Goal: Task Accomplishment & Management: Complete application form

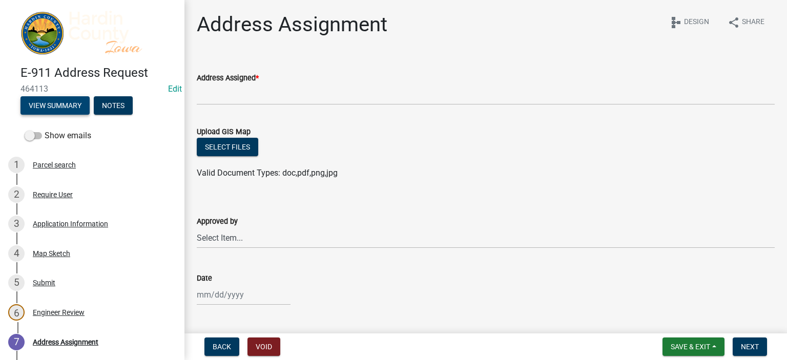
click at [66, 102] on button "View Summary" at bounding box center [54, 105] width 69 height 18
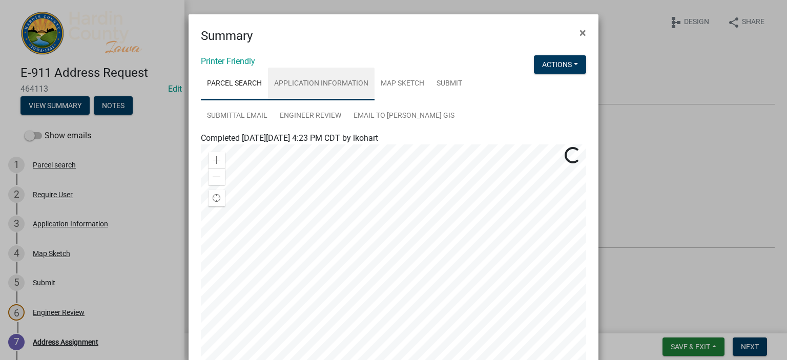
click at [346, 81] on link "Application Information" at bounding box center [321, 84] width 107 height 33
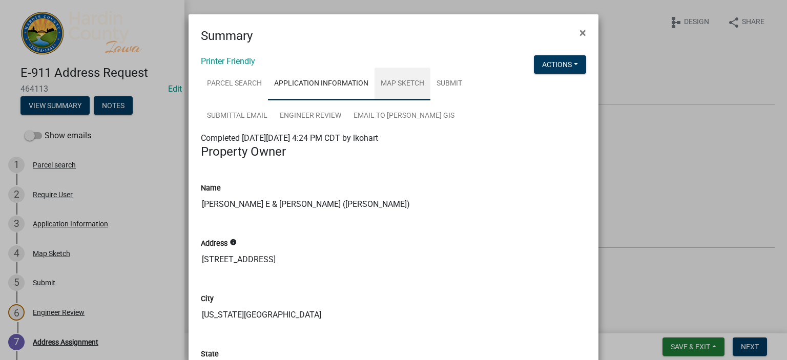
click at [417, 86] on link "Map Sketch" at bounding box center [403, 84] width 56 height 33
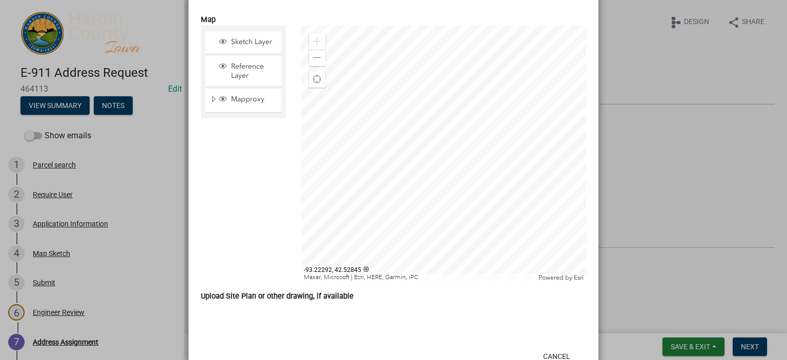
scroll to position [307, 0]
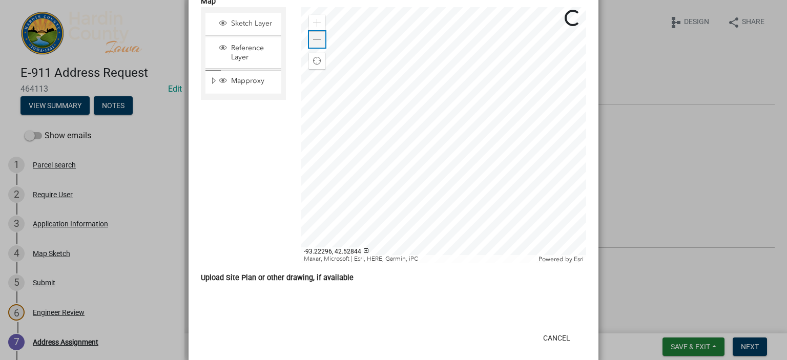
click at [313, 43] on span at bounding box center [317, 39] width 8 height 8
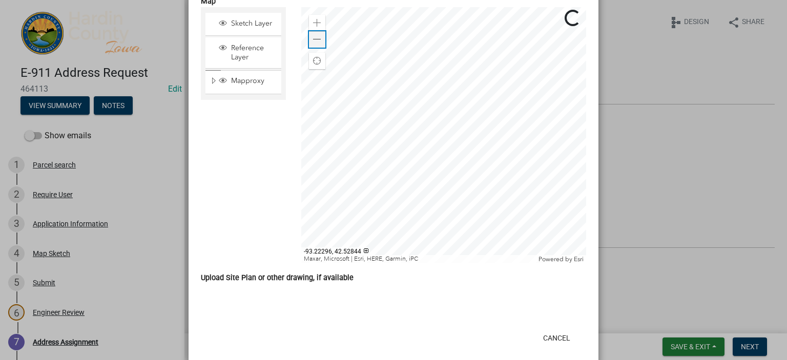
click at [313, 43] on span at bounding box center [317, 39] width 8 height 8
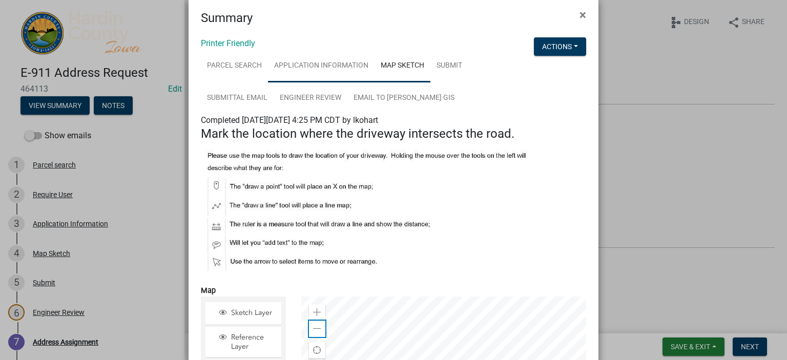
scroll to position [0, 0]
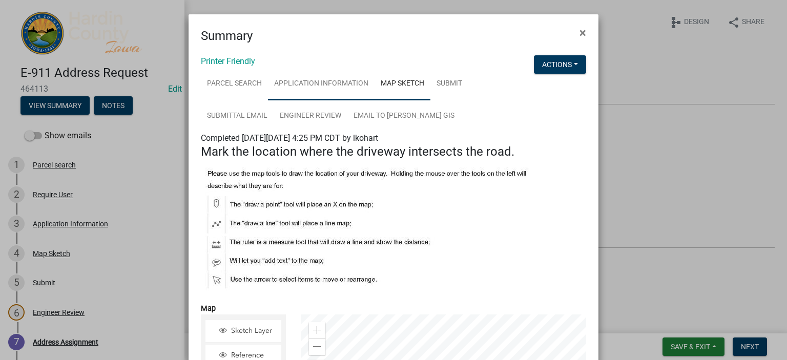
drag, startPoint x: 344, startPoint y: 79, endPoint x: 409, endPoint y: 85, distance: 65.3
click at [344, 80] on link "Application Information" at bounding box center [321, 84] width 107 height 33
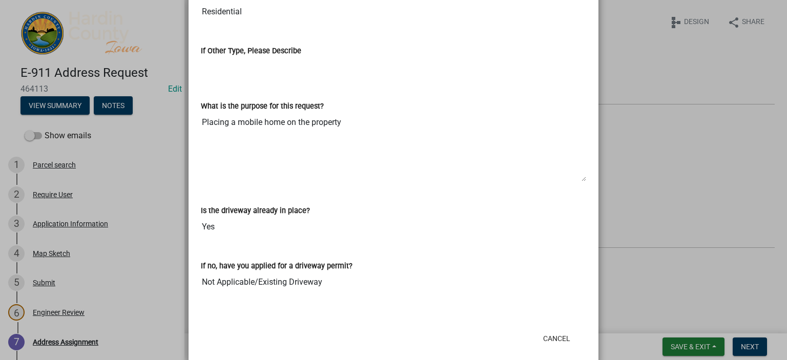
scroll to position [802, 0]
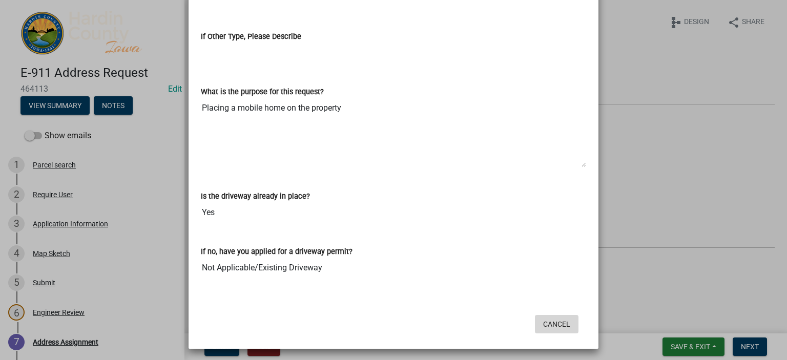
click at [564, 328] on button "Cancel" at bounding box center [557, 324] width 44 height 18
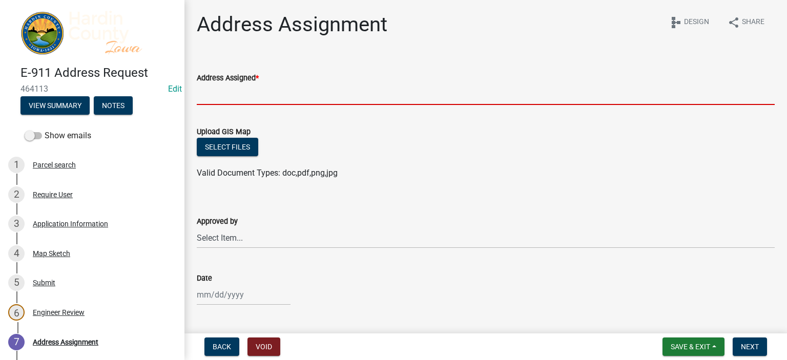
click at [262, 88] on input "Address Assigned *" at bounding box center [486, 94] width 578 height 21
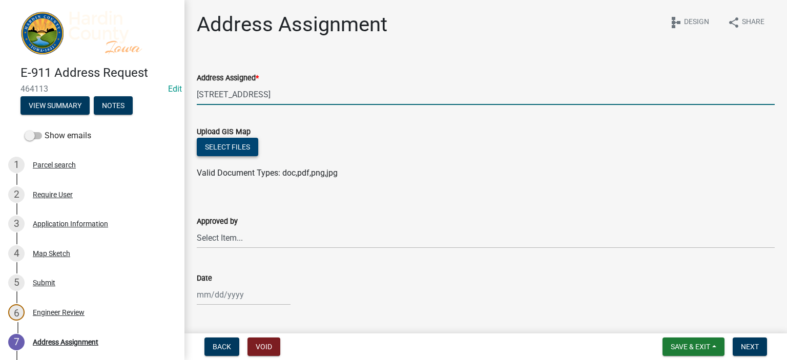
type input "12053 MM Ave"
click at [240, 139] on button "Select files" at bounding box center [227, 147] width 61 height 18
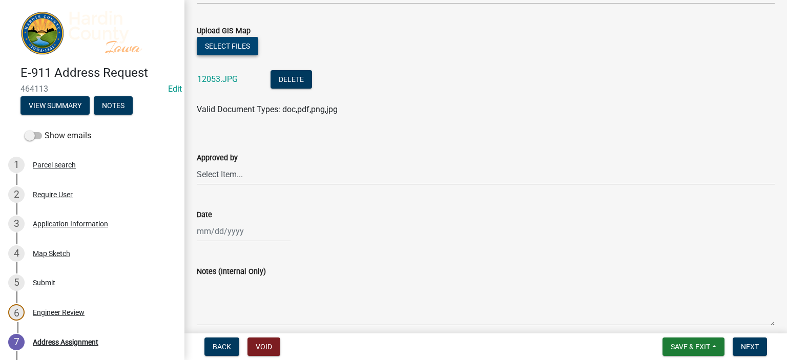
scroll to position [102, 0]
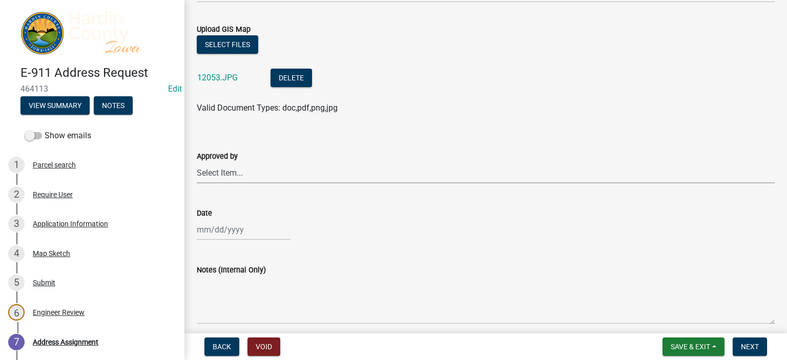
click at [242, 172] on select "Select Item... Kendall Lienemann Lori Kohart Taylor Roll Schneider" at bounding box center [486, 172] width 578 height 21
click at [197, 162] on select "Select Item... Kendall Lienemann Lori Kohart Taylor Roll Schneider" at bounding box center [486, 172] width 578 height 21
select select "3d11d555-068a-4958-9b0f-de26907a338c"
click at [219, 227] on div at bounding box center [244, 229] width 94 height 21
select select "8"
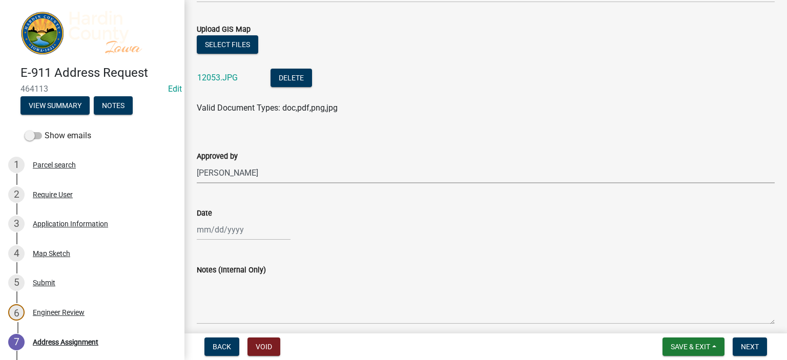
select select "2025"
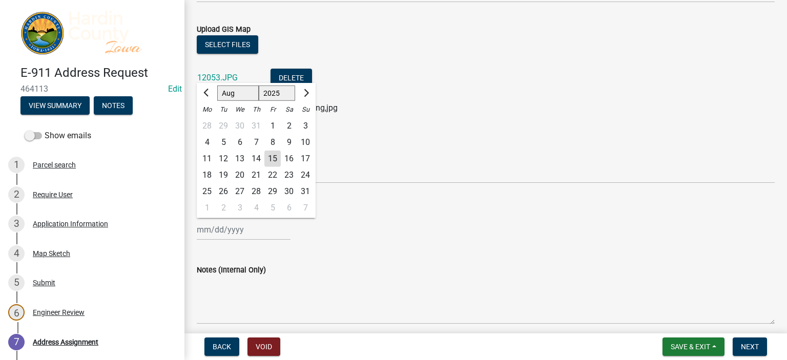
click at [274, 161] on div "15" at bounding box center [272, 159] width 16 height 16
type input "08/15/2025"
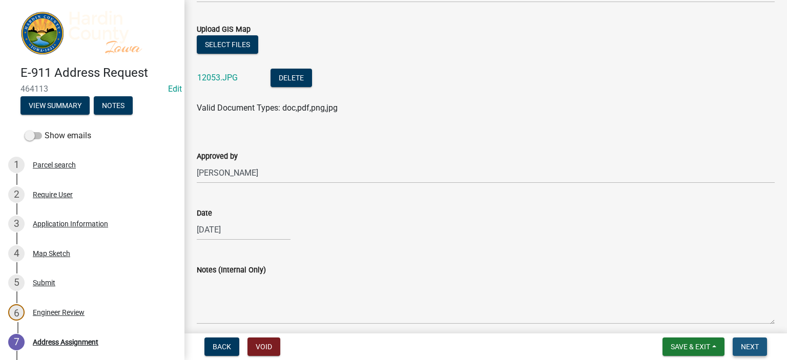
click at [752, 345] on span "Next" at bounding box center [750, 347] width 18 height 8
